Goal: Information Seeking & Learning: Learn about a topic

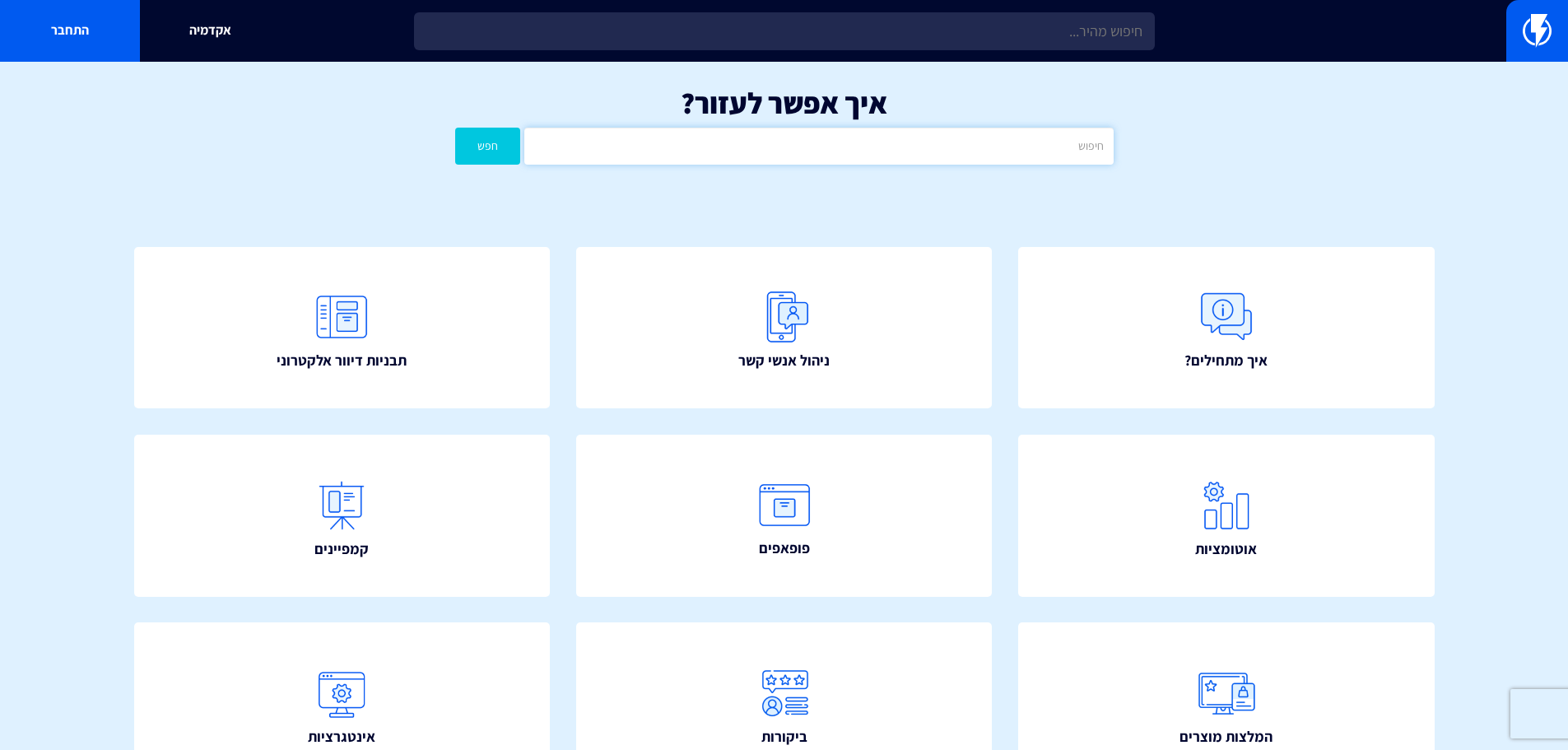
click at [934, 152] on input "text" at bounding box center [818, 146] width 588 height 37
type input "UTM"
click at [455, 127] on button "חפש" at bounding box center [488, 146] width 66 height 37
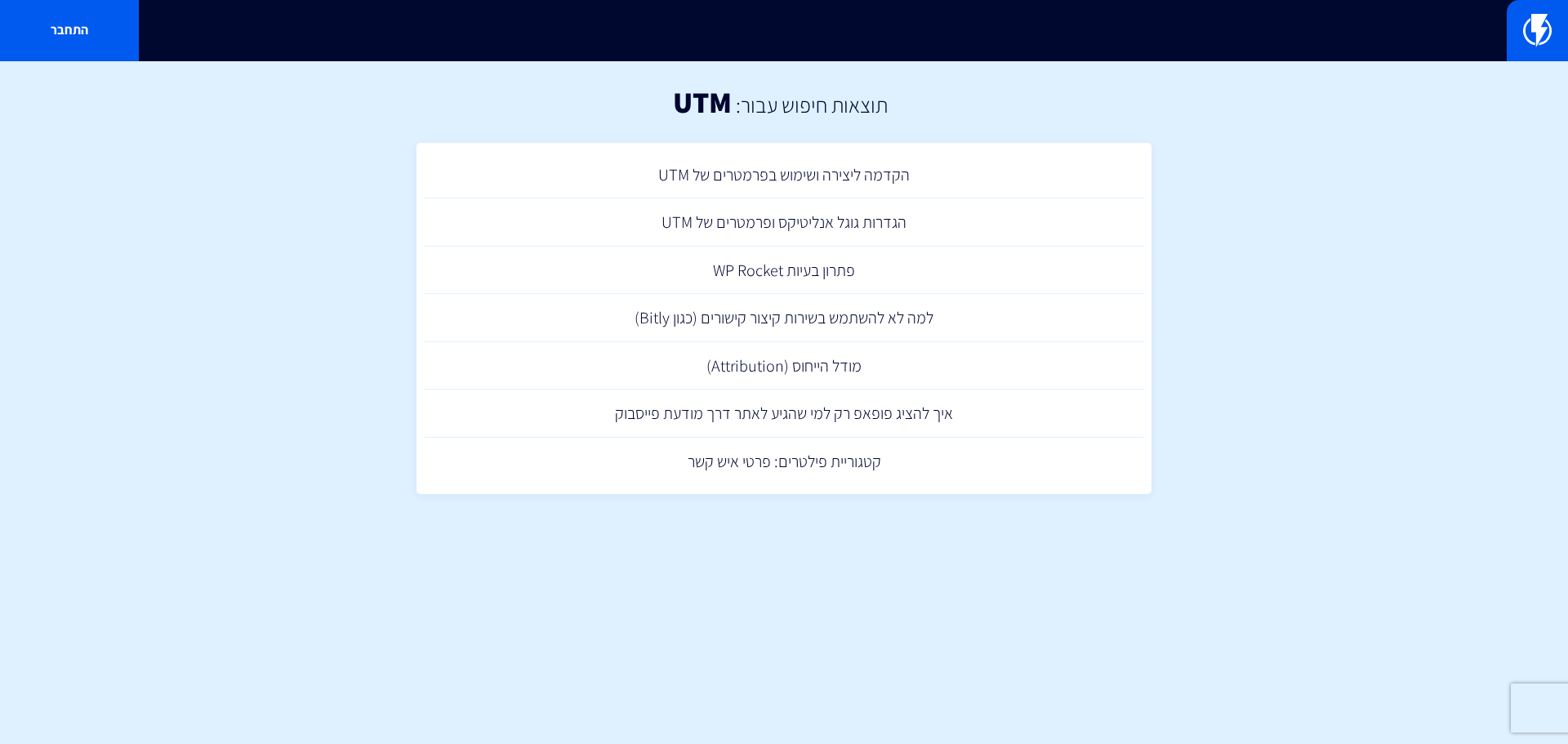
drag, startPoint x: 869, startPoint y: 449, endPoint x: 1219, endPoint y: 345, distance: 365.1
click at [1219, 345] on section "תוצאות חיפוש עבור: UTM הקדמה ליצירה ושימוש בפרמטרים של UTM הגדרות גוגל אנליטיקס…" at bounding box center [784, 298] width 1568 height 473
click at [720, 165] on link "הקדמה ליצירה ושימוש בפרמטרים של UTM" at bounding box center [784, 175] width 719 height 48
click at [840, 223] on link "הגדרות גוגל אנליטיקס ופרמטרים של UTM" at bounding box center [784, 222] width 719 height 48
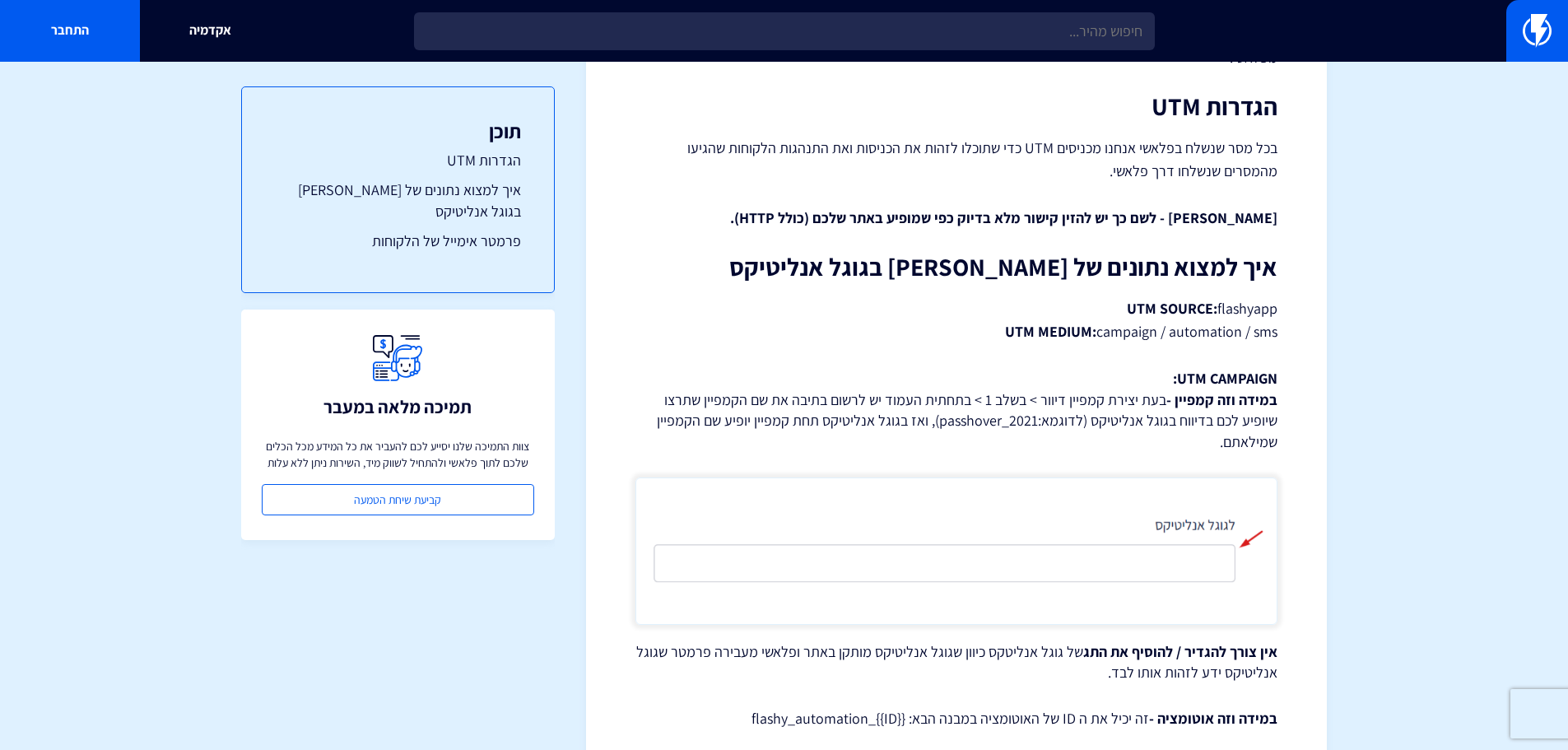
scroll to position [247, 0]
drag, startPoint x: 965, startPoint y: 265, endPoint x: 856, endPoint y: 297, distance: 113.6
click at [856, 297] on p "UTM SOURCE: flashyapp UTM MEDIUM: campaign / automation / sms" at bounding box center [956, 318] width 642 height 46
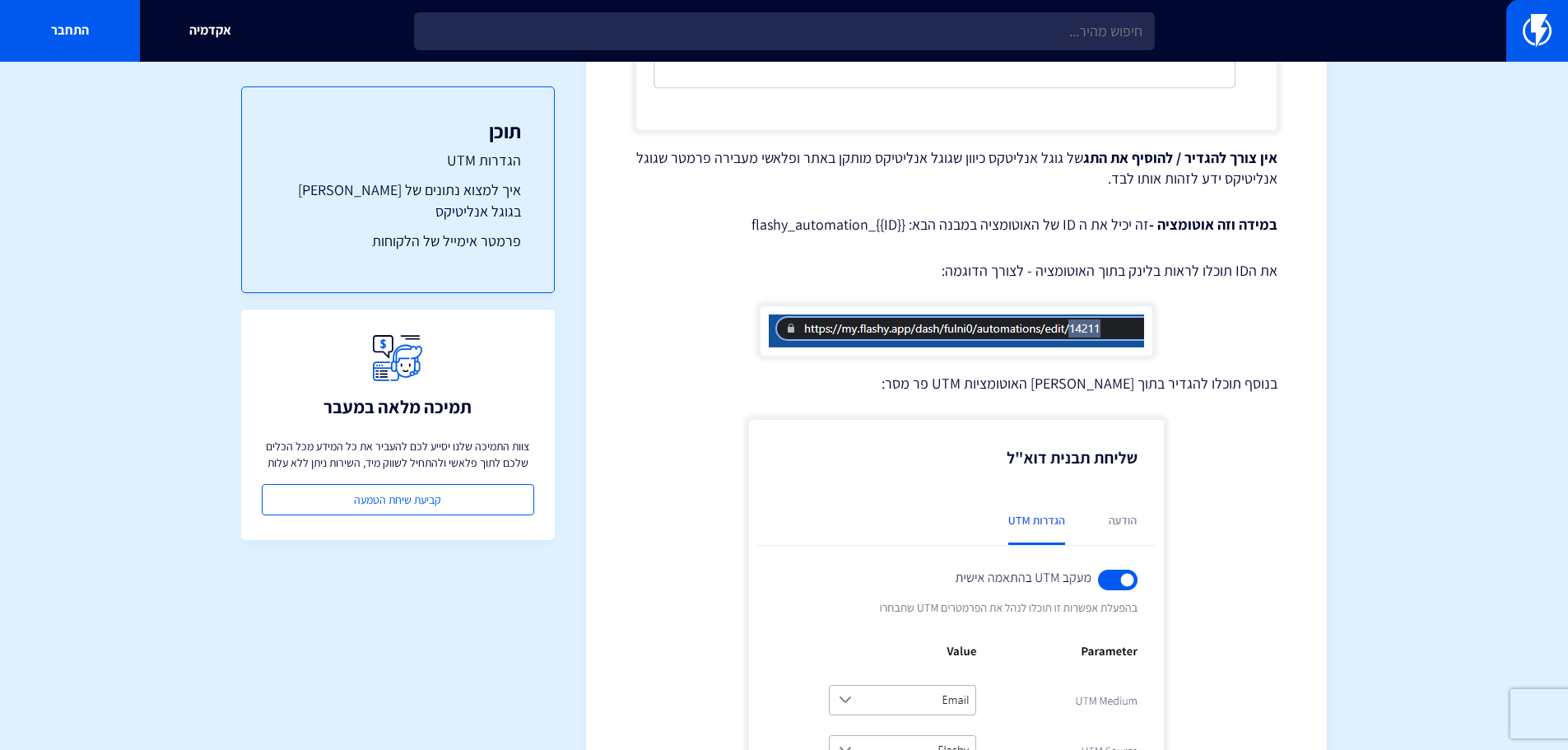
scroll to position [741, 0]
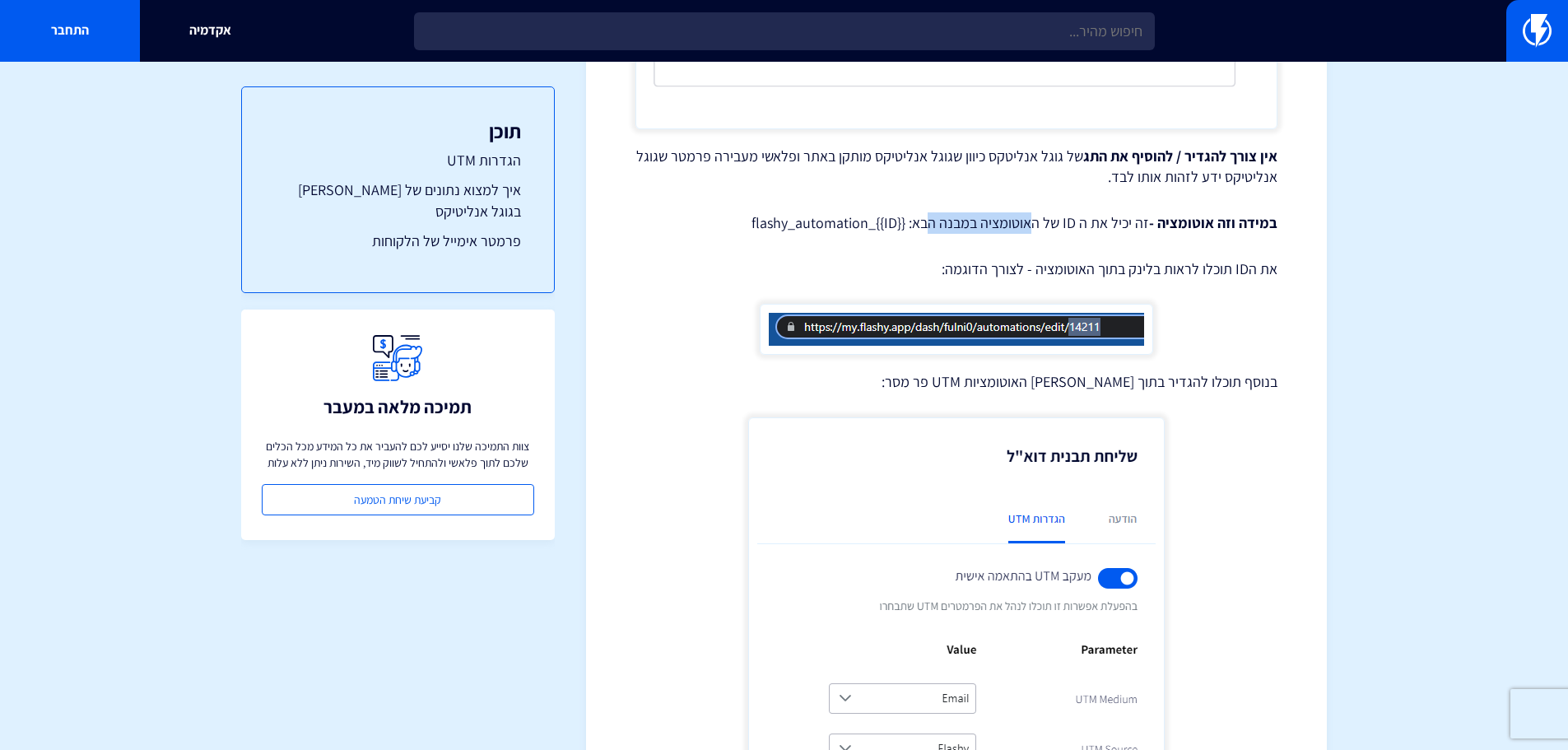
drag, startPoint x: 1034, startPoint y: 201, endPoint x: 928, endPoint y: 210, distance: 106.4
click at [928, 212] on p "במידה וזה אוטומציה - זה יכיל את ה ID של האוטומציה במבנה הבא: flashy_automation_…" at bounding box center [956, 223] width 642 height 21
click at [1135, 223] on div "הגדרות גוגל אנליטיקס ופרמטרים של UTM גוגל אנליטיקס הוא כלי פופולארי כשמדובר בני…" at bounding box center [956, 491] width 642 height 2118
drag, startPoint x: 1097, startPoint y: 196, endPoint x: 717, endPoint y: 192, distance: 380.0
click at [717, 212] on p "במידה וזה אוטומציה - זה יכיל את ה ID של האוטומציה במבנה הבא: flashy_automation_…" at bounding box center [956, 223] width 642 height 21
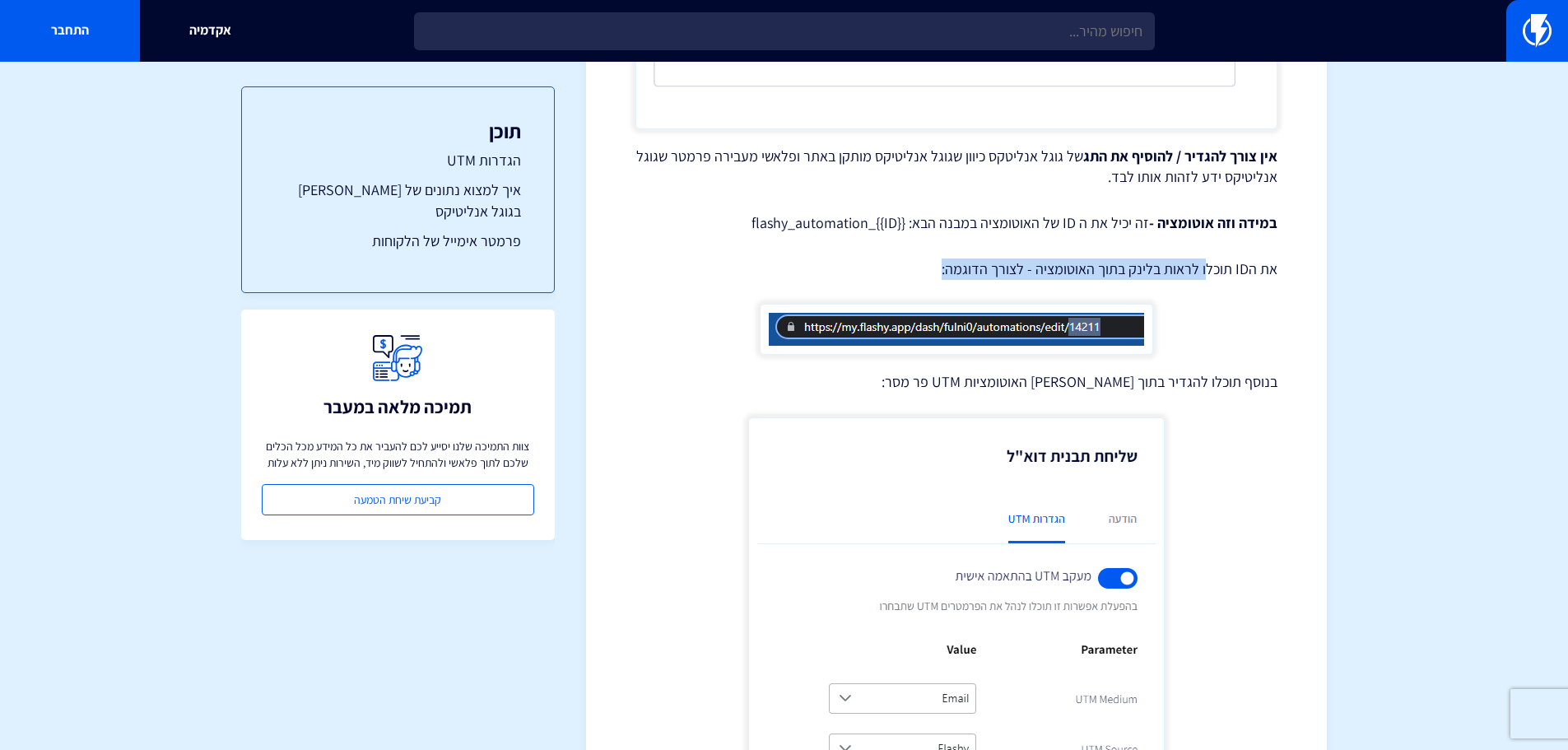
drag, startPoint x: 1183, startPoint y: 248, endPoint x: 925, endPoint y: 247, distance: 258.0
click at [925, 259] on p "את הID תוכלו לראות בלינק בתוך האוטומציה - לצורך הדוגמה:" at bounding box center [956, 269] width 642 height 21
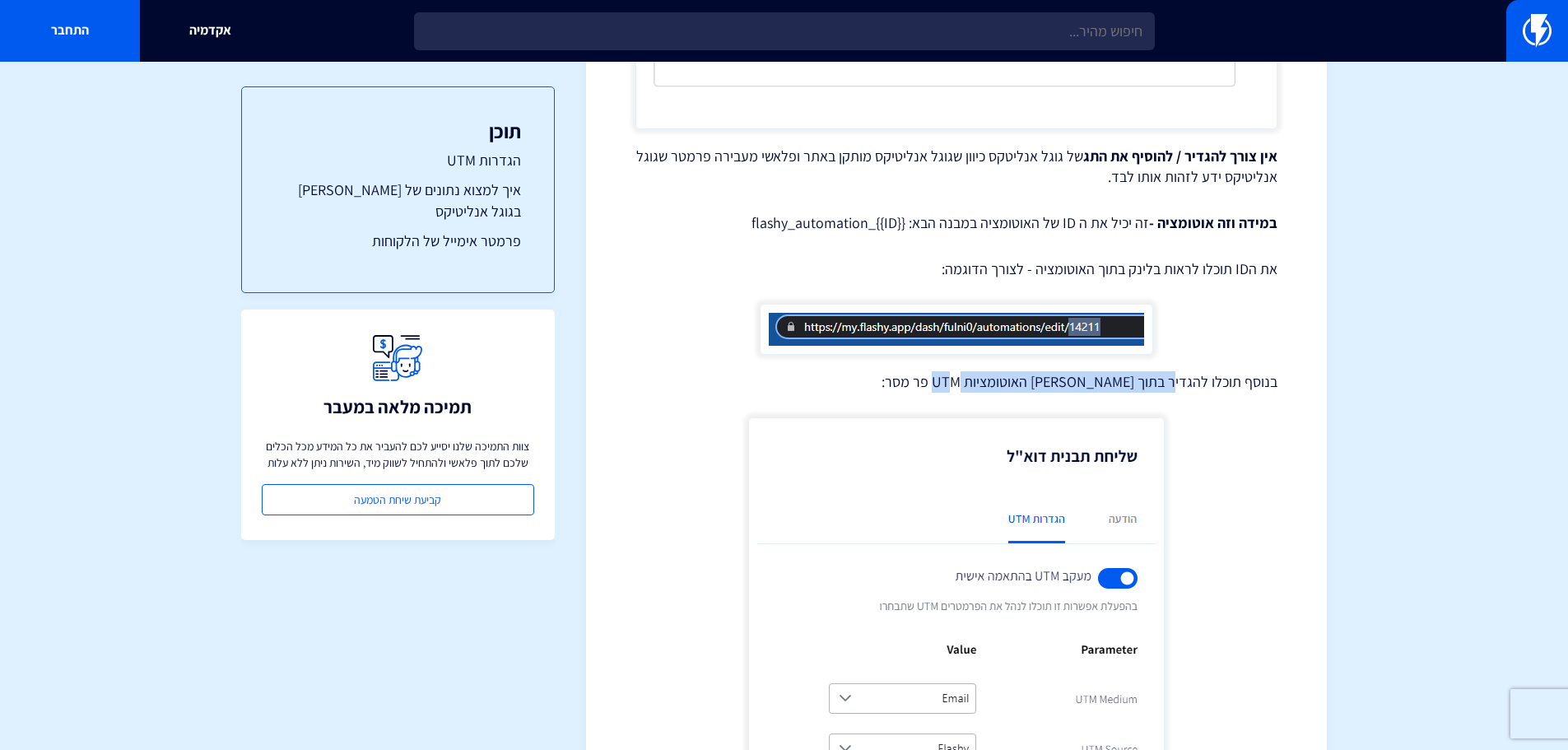
drag, startPoint x: 1177, startPoint y: 360, endPoint x: 938, endPoint y: 352, distance: 239.1
click at [938, 371] on p "בנוסף תוכלו להגדיר בתוך מסרי האוטומציות UTM פר מסר:" at bounding box center [956, 382] width 642 height 21
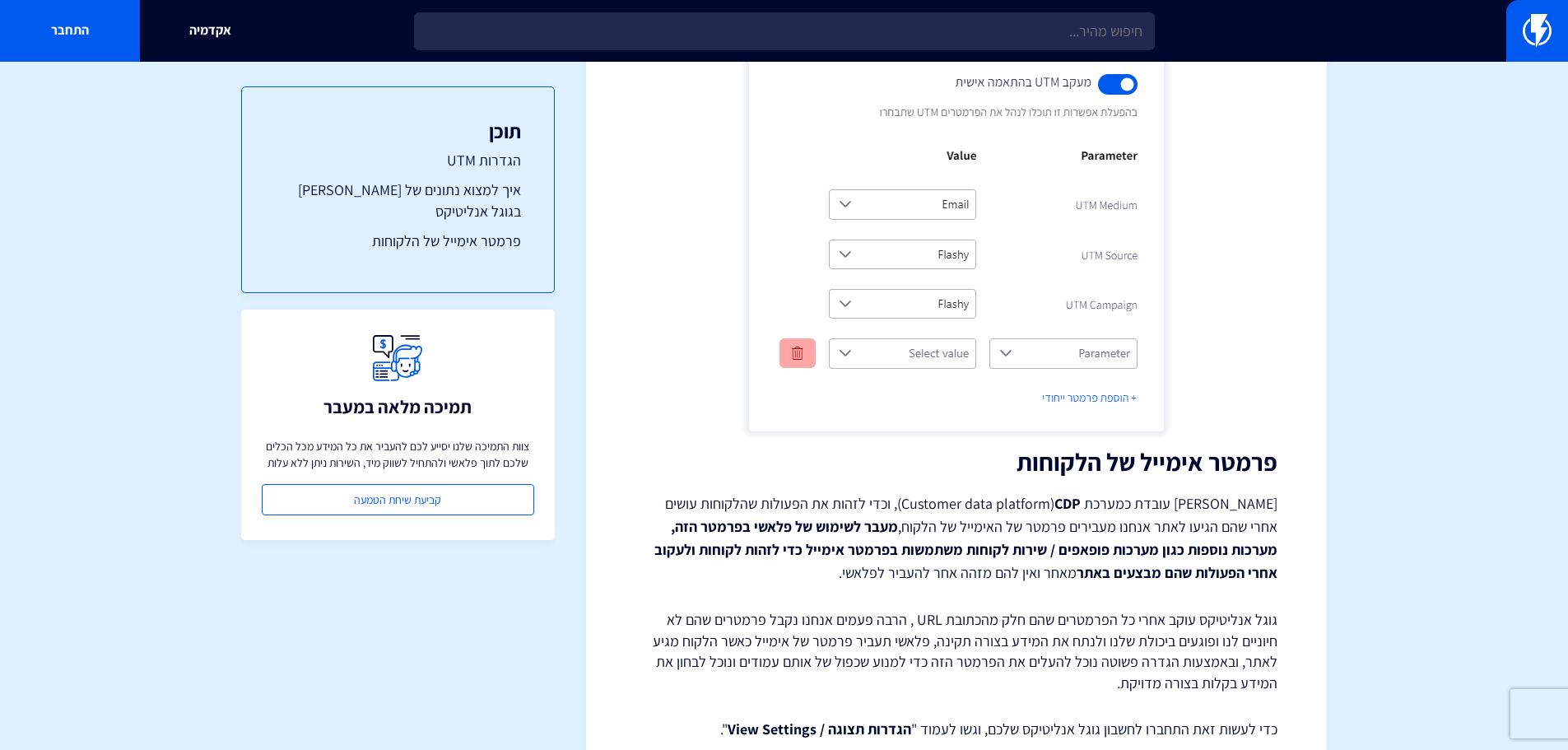
scroll to position [1317, 0]
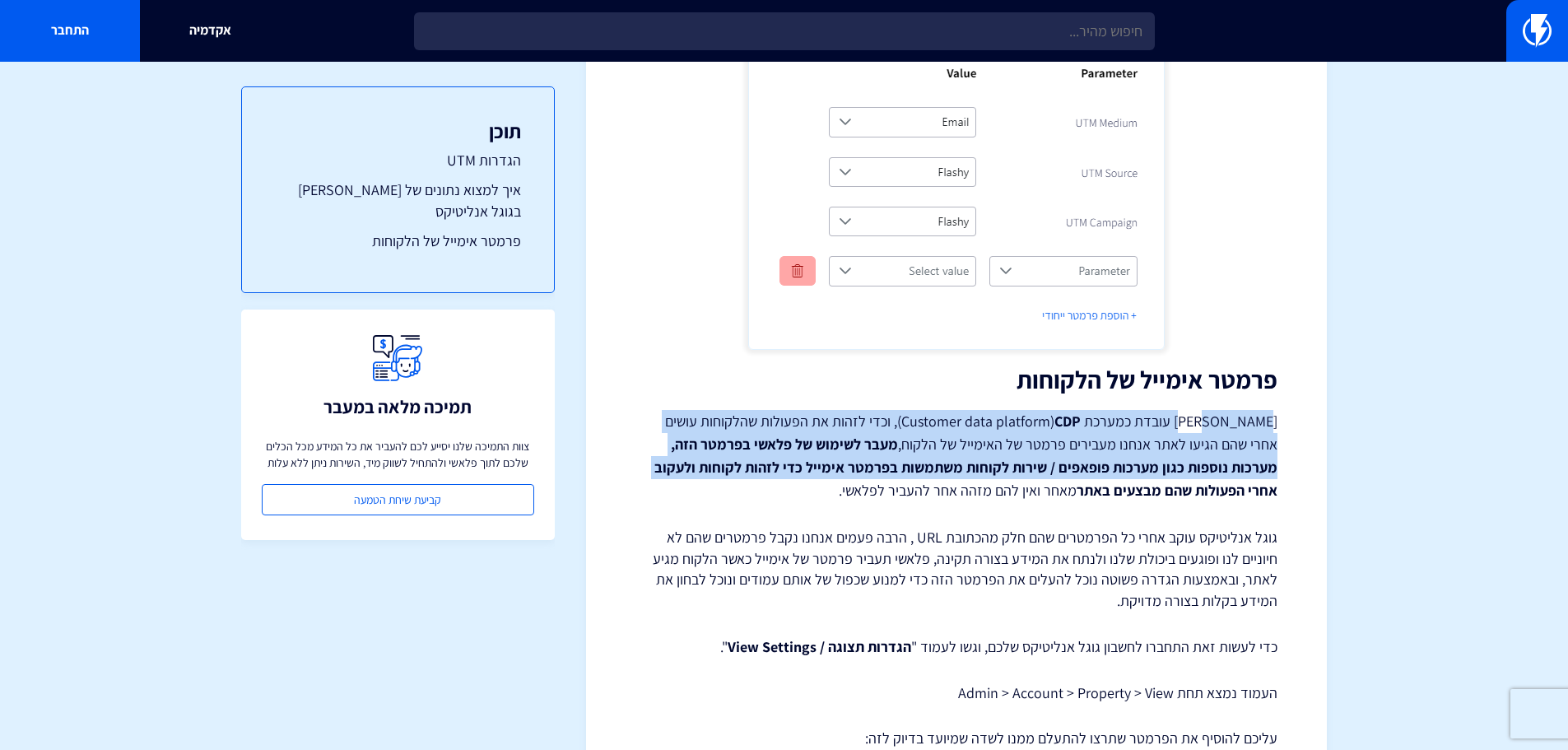
drag, startPoint x: 1248, startPoint y: 402, endPoint x: 776, endPoint y: 452, distance: 474.6
click at [776, 452] on p "פלאשי עובדת כמערכת Customer data platform) CDP ), וכדי לזהות את הפעולות שהלקוחו…" at bounding box center [956, 455] width 642 height 92
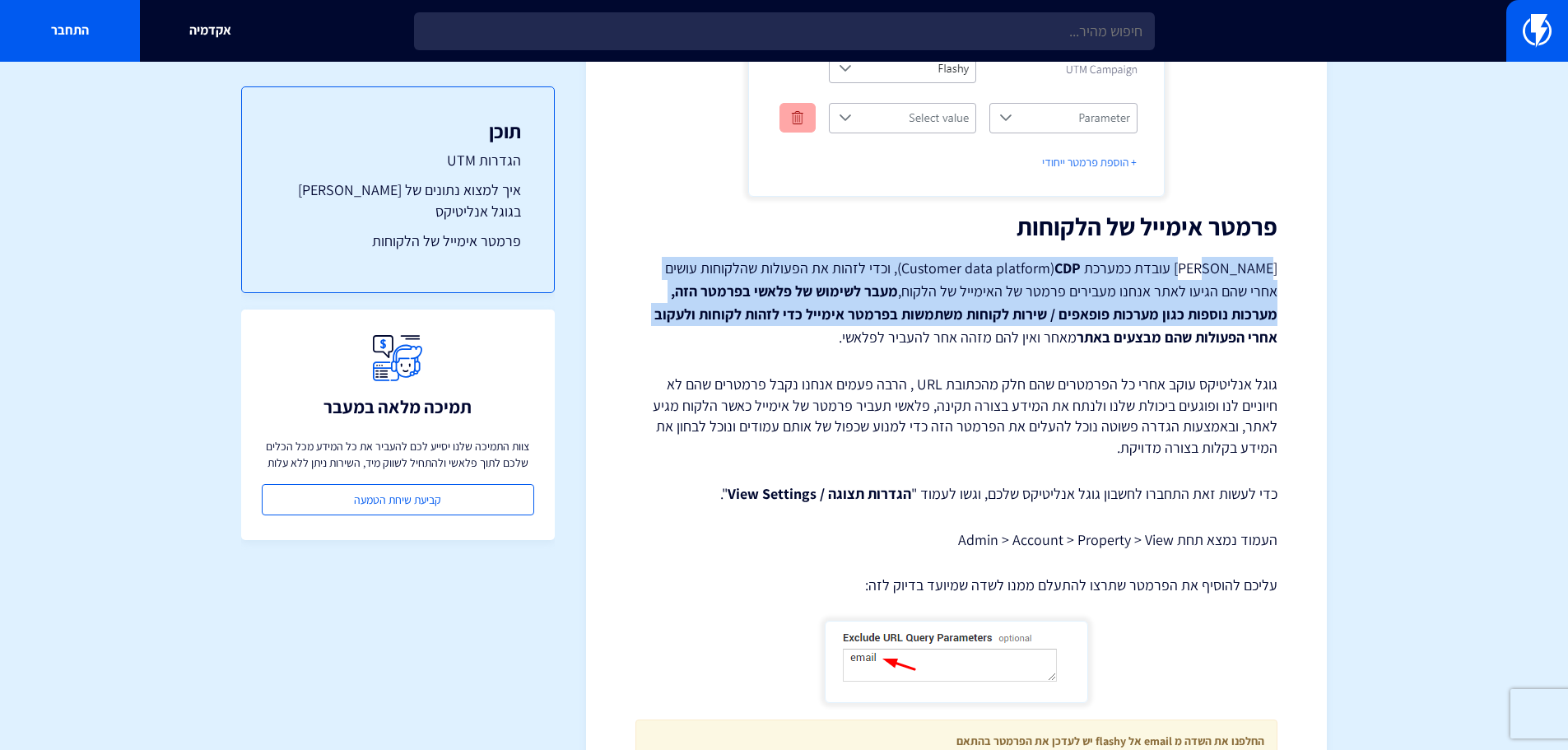
scroll to position [1482, 0]
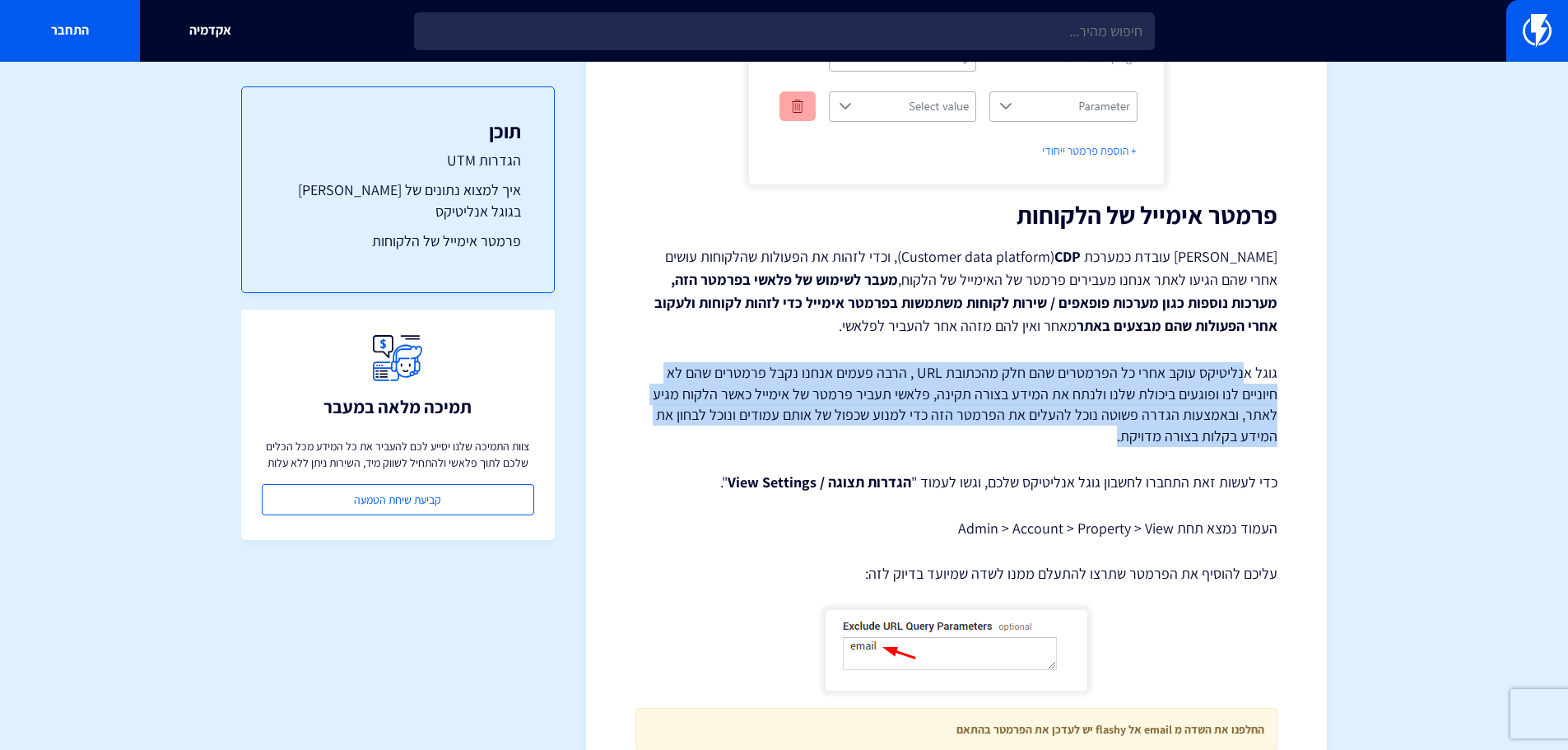
drag, startPoint x: 1244, startPoint y: 354, endPoint x: 809, endPoint y: 425, distance: 440.8
click at [809, 425] on p "גוגל אנליטיקס עוקב אחרי כל הפרמטרים שהם חלק מהכתובת URL , הרבה פעמים אנחנו נקבל…" at bounding box center [956, 404] width 642 height 85
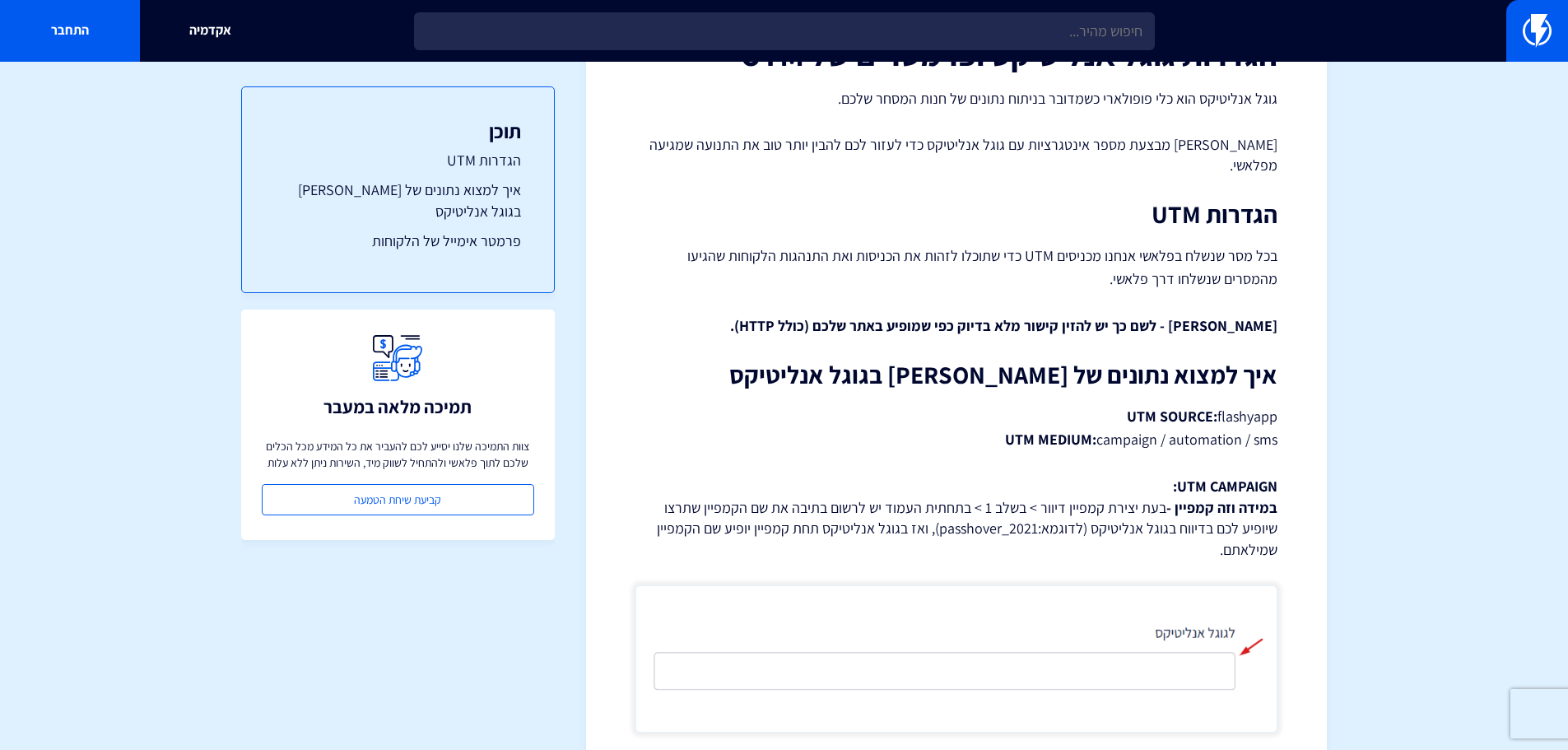
scroll to position [0, 0]
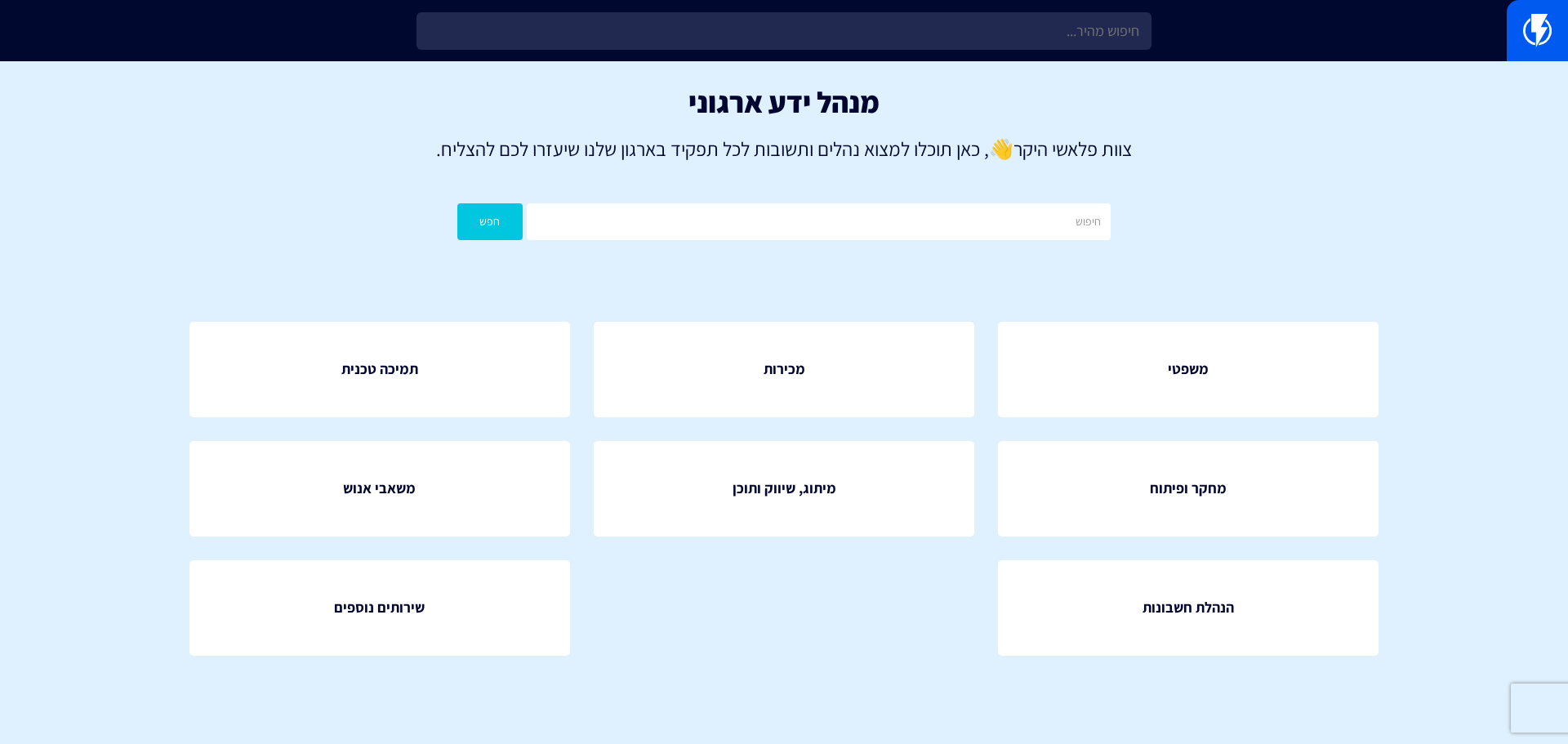
click at [887, 242] on div "מנהל ידע ארגוני צוות פלאשי היקר 👋 , כאן תוכלו למצוא נהלים ותשובות לכל תפקיד באר…" at bounding box center [784, 166] width 1568 height 211
click at [907, 218] on input "text" at bounding box center [818, 222] width 584 height 37
type input "UTM"
click at [457, 204] on button "חפש" at bounding box center [489, 222] width 65 height 37
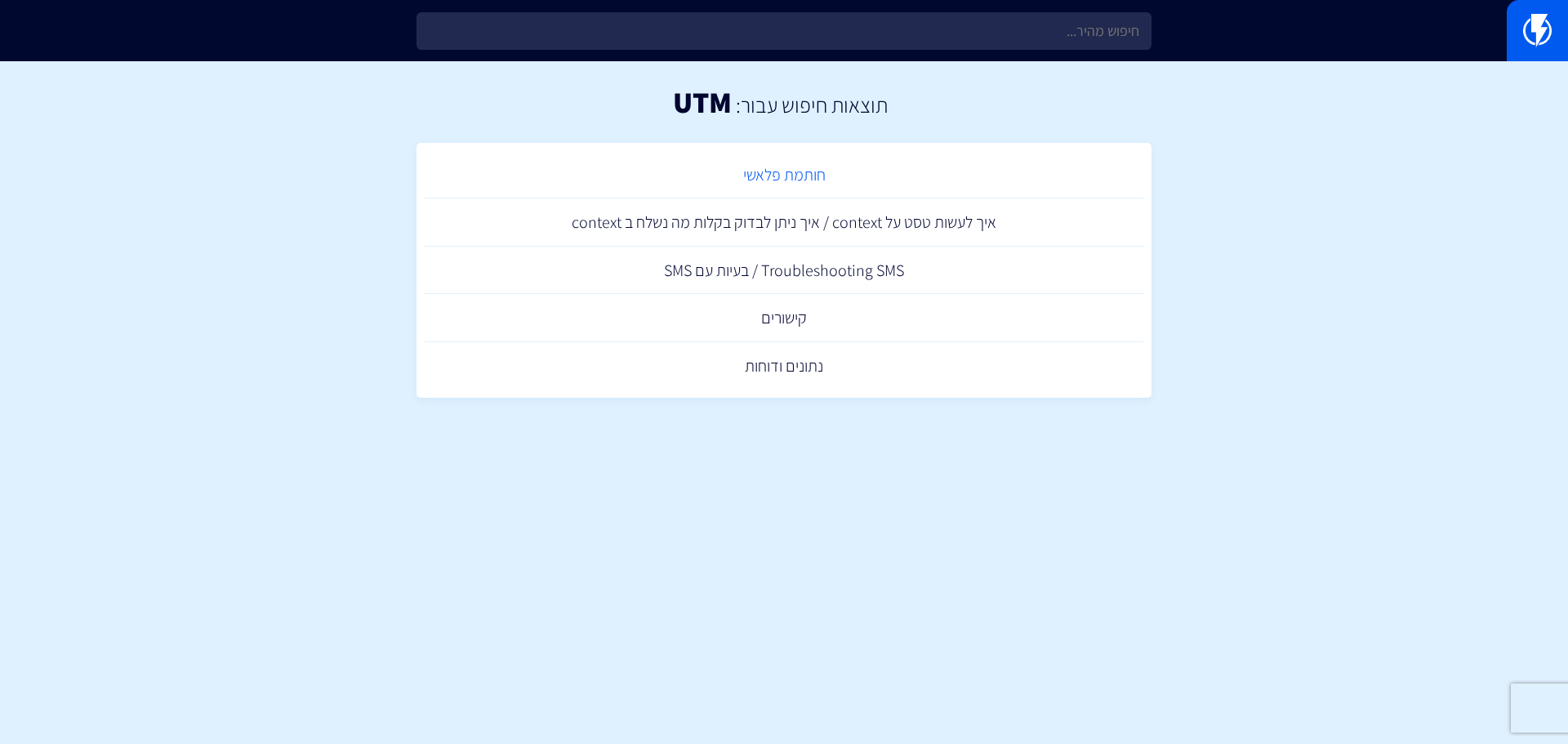
click at [780, 182] on link "חותמת פלאשי" at bounding box center [784, 175] width 719 height 48
click at [1524, 44] on img at bounding box center [1537, 30] width 29 height 33
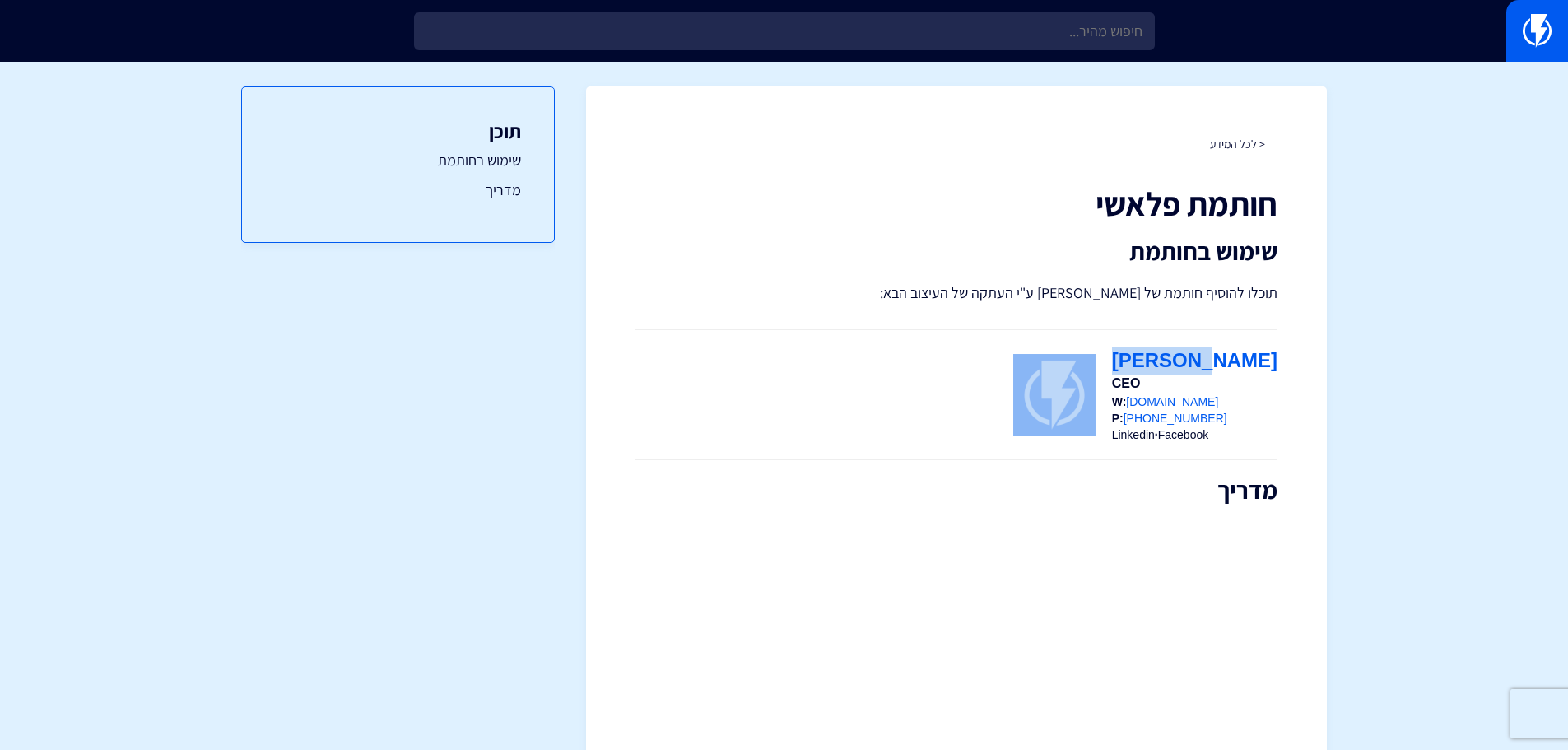
drag, startPoint x: 1250, startPoint y: 352, endPoint x: 1158, endPoint y: 396, distance: 102.0
click at [1158, 396] on tr "[PERSON_NAME] CEO W: [DOMAIN_NAME] P: [PHONE_NUMBER] Linkedin · Facebook" at bounding box center [1144, 395] width 264 height 96
click at [1201, 283] on p "תוכלו להוסיף חותמת של [PERSON_NAME] ע"י העתקה של העיצוב הבא:" at bounding box center [956, 293] width 642 height 23
